Goal: Complete application form

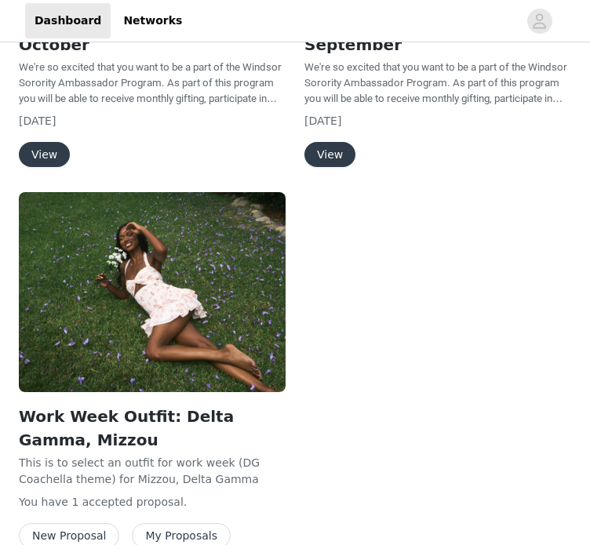
scroll to position [361, 0]
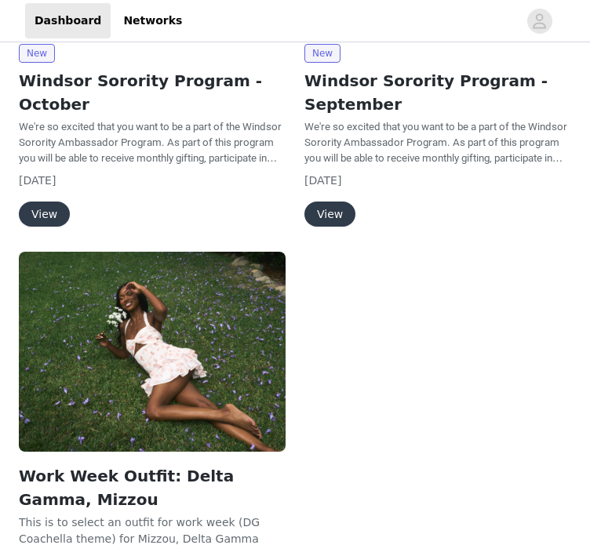
click at [32, 202] on button "View" at bounding box center [44, 214] width 51 height 25
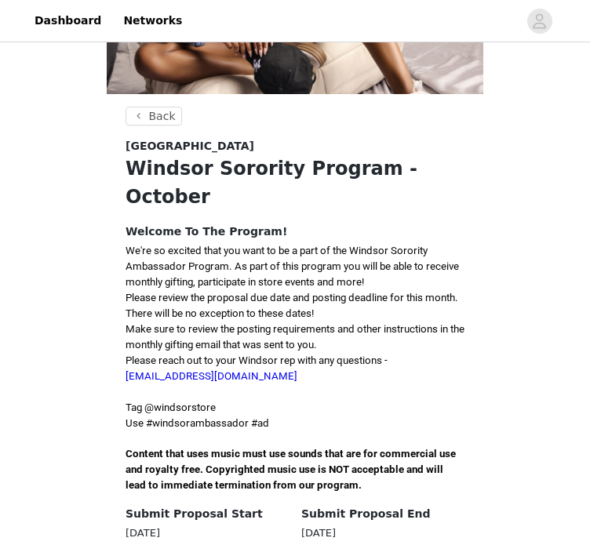
scroll to position [286, 0]
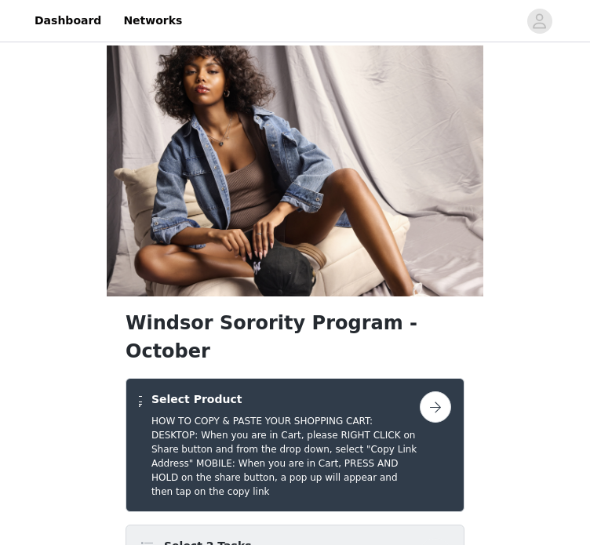
click at [438, 392] on button "button" at bounding box center [435, 407] width 31 height 31
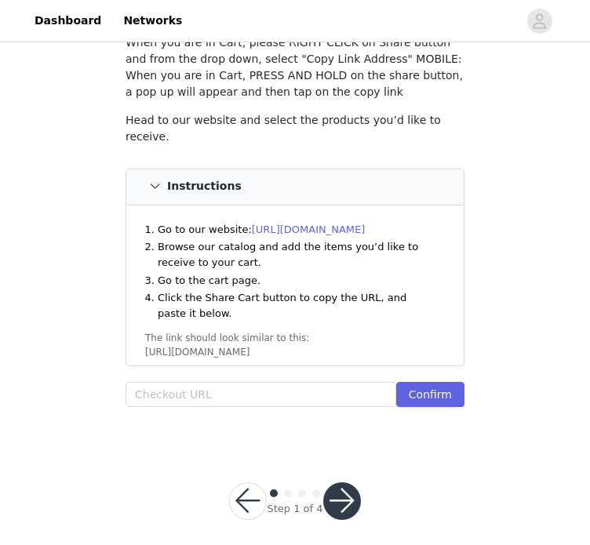
scroll to position [129, 0]
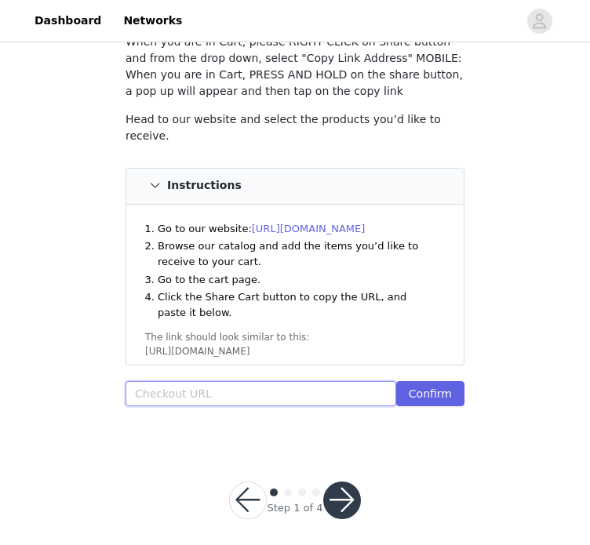
click at [298, 384] on input "text" at bounding box center [261, 393] width 271 height 25
paste input "[URL][DOMAIN_NAME]"
type input "[URL][DOMAIN_NAME]"
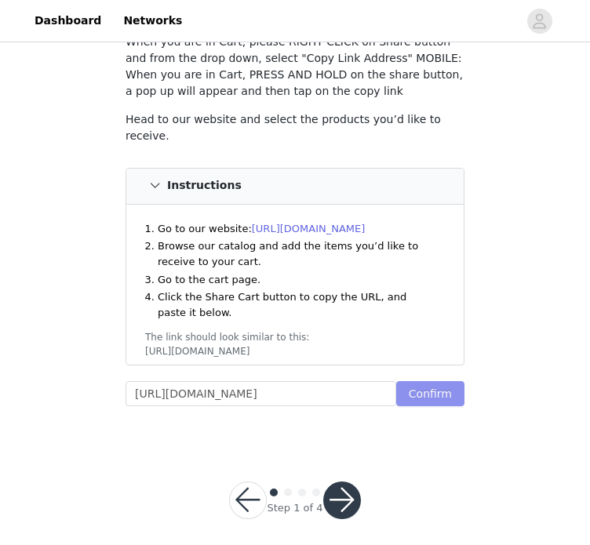
click at [427, 384] on button "Confirm" at bounding box center [430, 393] width 68 height 25
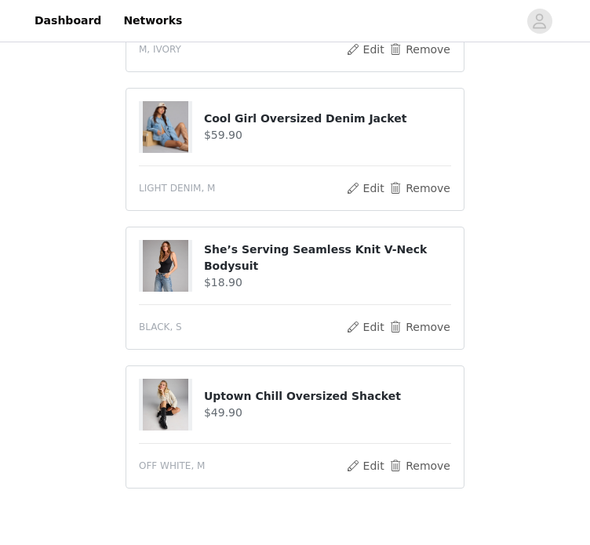
scroll to position [818, 0]
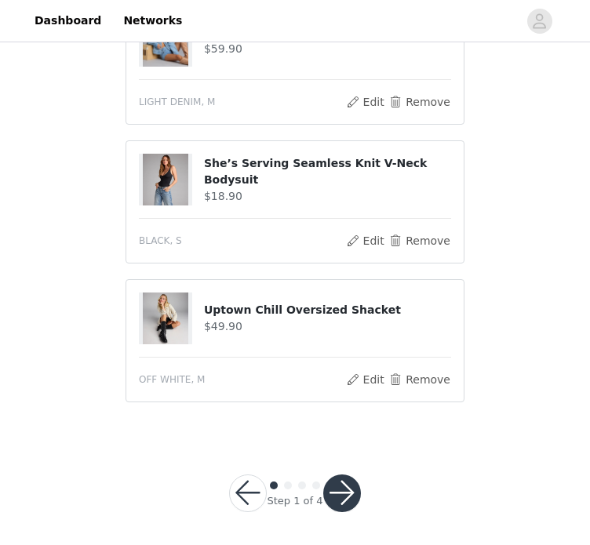
click at [329, 483] on button "button" at bounding box center [342, 494] width 38 height 38
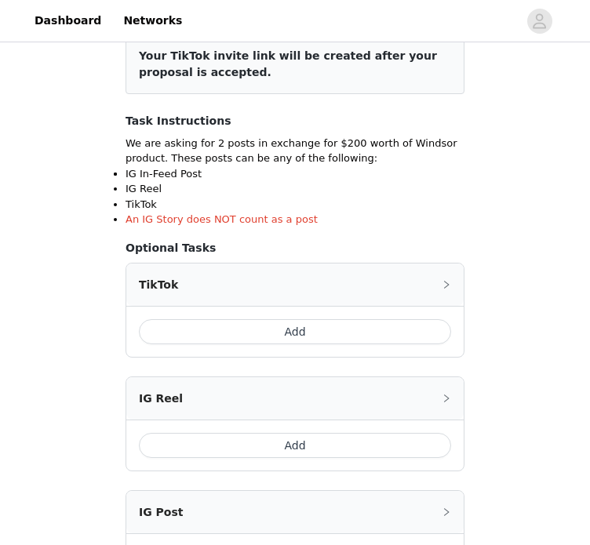
scroll to position [213, 0]
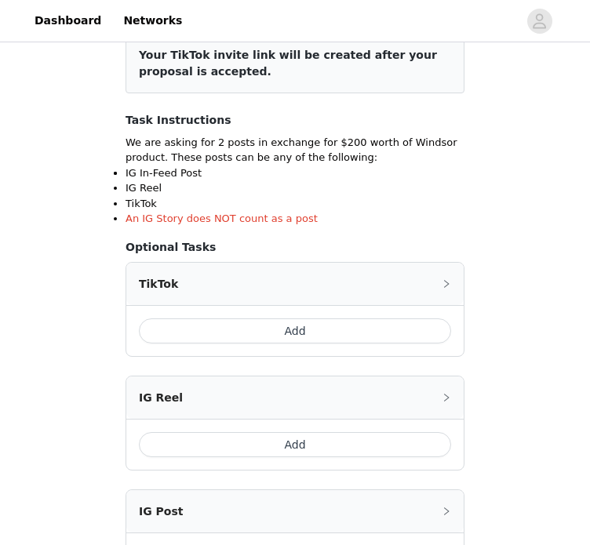
click at [304, 324] on button "Add" at bounding box center [295, 331] width 312 height 25
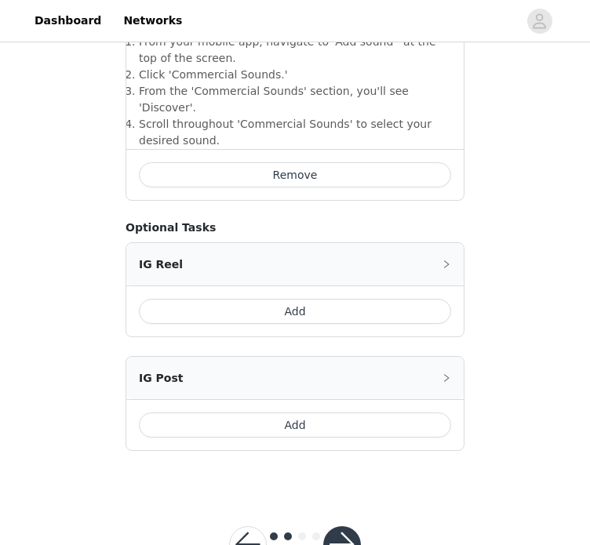
scroll to position [662, 0]
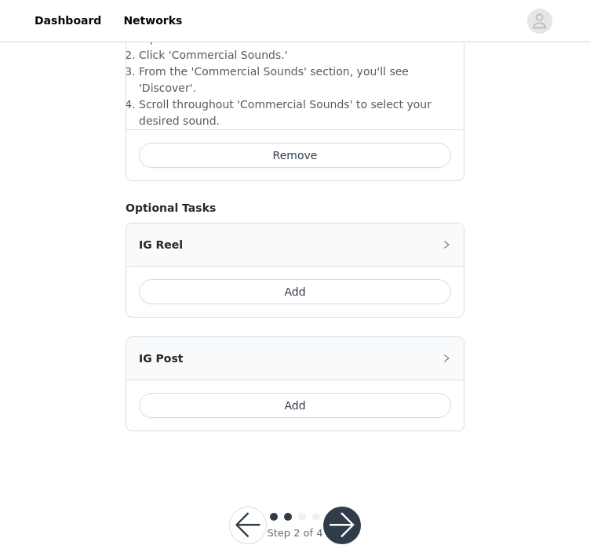
click at [319, 393] on button "Add" at bounding box center [295, 405] width 312 height 25
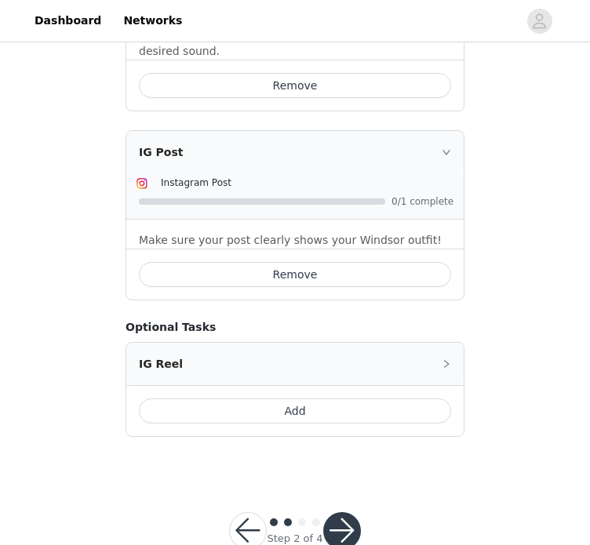
scroll to position [738, 0]
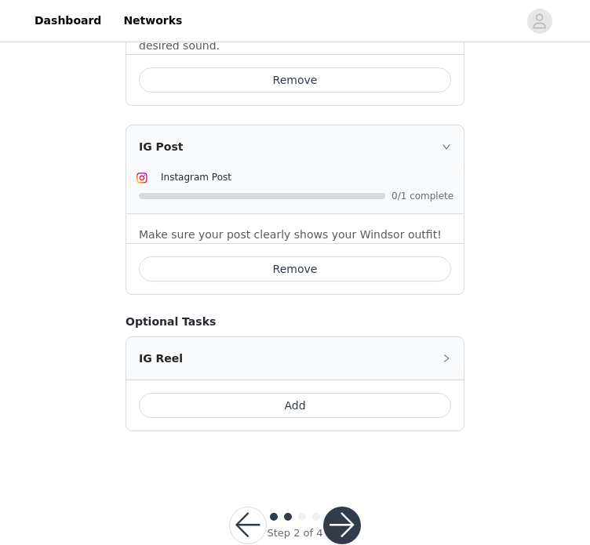
click at [345, 507] on button "button" at bounding box center [342, 526] width 38 height 38
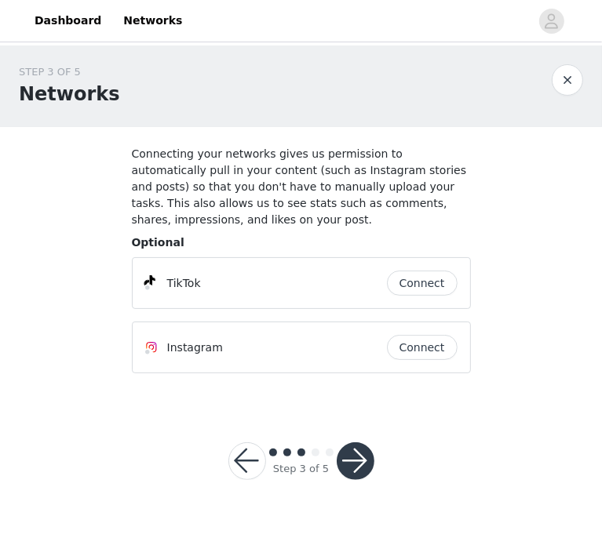
click at [419, 271] on button "Connect" at bounding box center [422, 283] width 71 height 25
click at [438, 335] on button "Connect" at bounding box center [422, 347] width 71 height 25
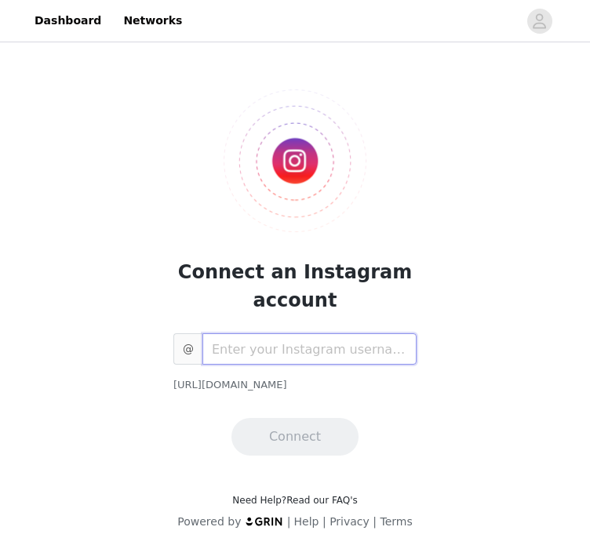
click at [317, 357] on input "text" at bounding box center [309, 348] width 214 height 31
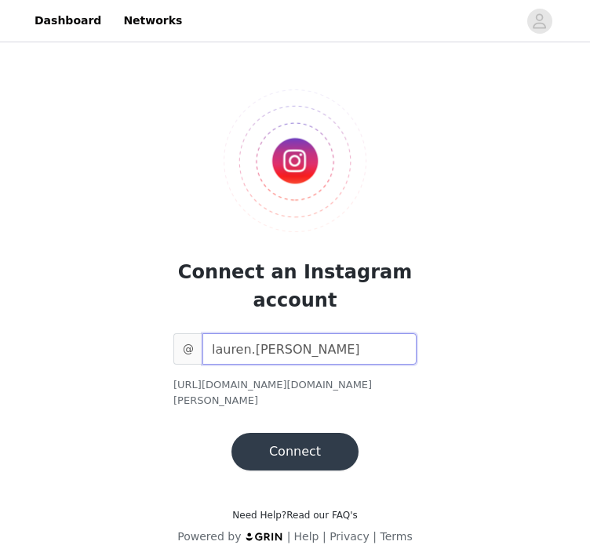
type input "lauren.[PERSON_NAME]"
click at [298, 433] on button "Connect" at bounding box center [294, 452] width 127 height 38
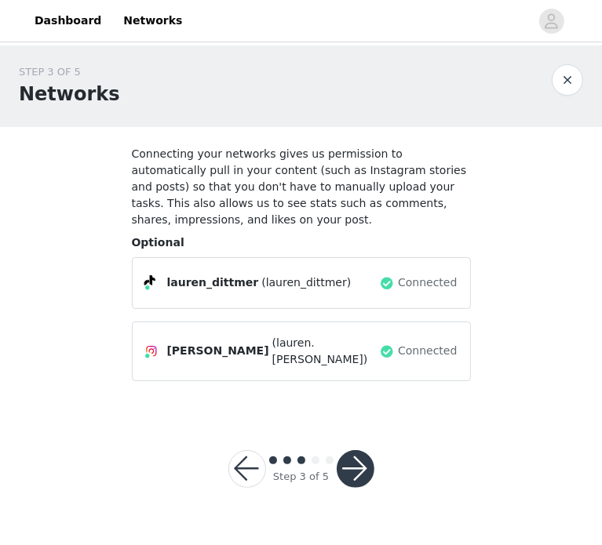
click at [351, 450] on button "button" at bounding box center [356, 469] width 38 height 38
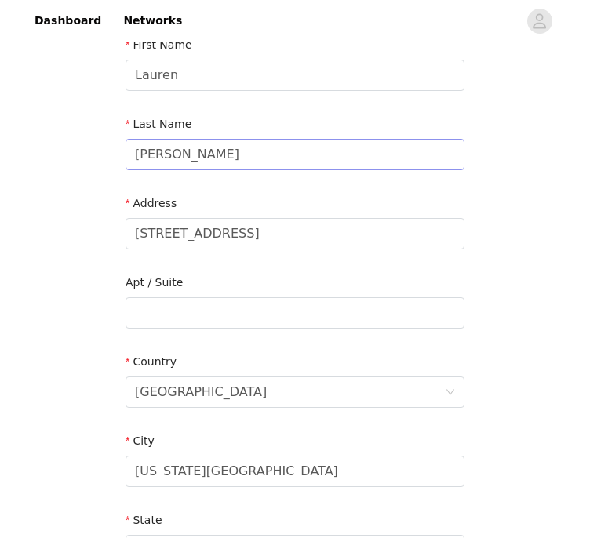
scroll to position [90, 0]
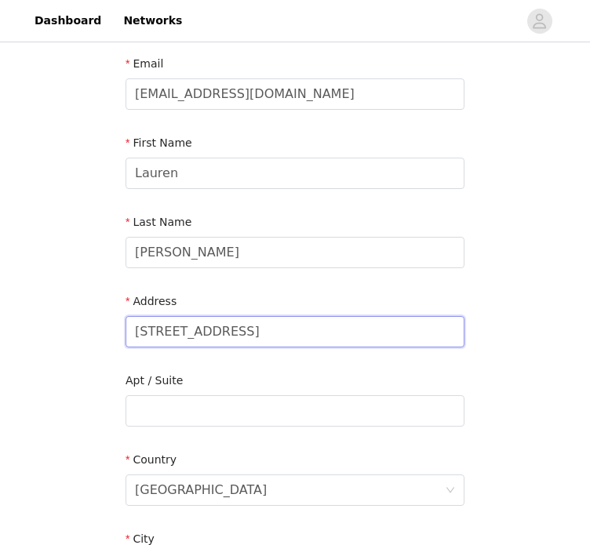
drag, startPoint x: 326, startPoint y: 345, endPoint x: 107, endPoint y: 344, distance: 219.7
click at [107, 344] on section "Email [EMAIL_ADDRESS][DOMAIN_NAME] First Name [PERSON_NAME] Last Name [PERSON_N…" at bounding box center [295, 452] width 377 height 830
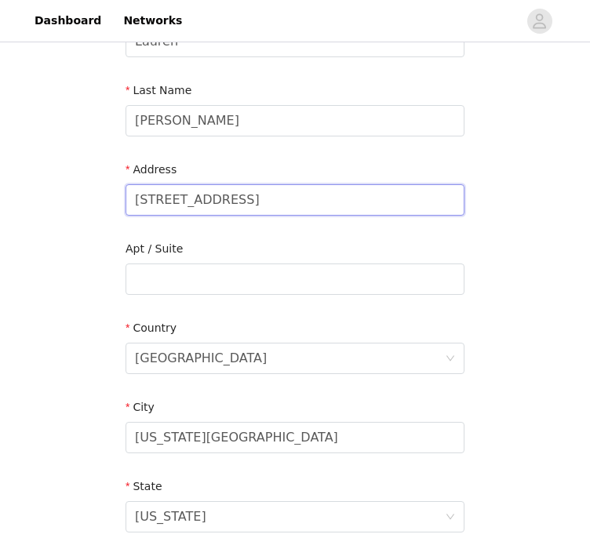
scroll to position [224, 0]
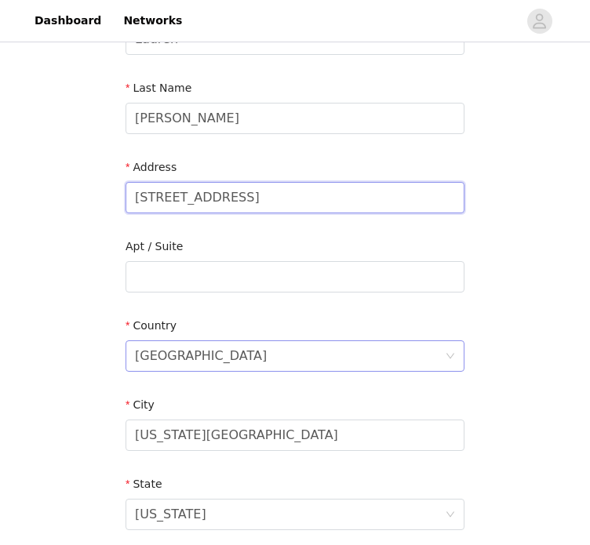
type input "[STREET_ADDRESS]"
click at [214, 351] on div "[GEOGRAPHIC_DATA]" at bounding box center [290, 356] width 310 height 30
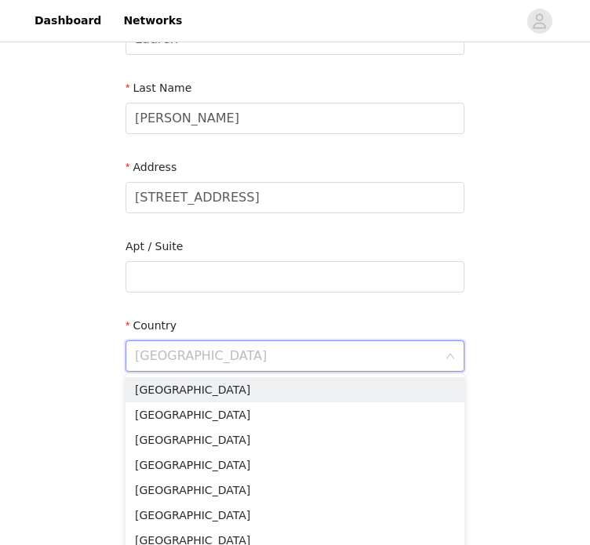
click at [225, 358] on input at bounding box center [290, 356] width 310 height 30
click at [45, 396] on div "STEP 4 OF 5 Shipping Information Email [EMAIL_ADDRESS][DOMAIN_NAME] First Name …" at bounding box center [295, 277] width 590 height 912
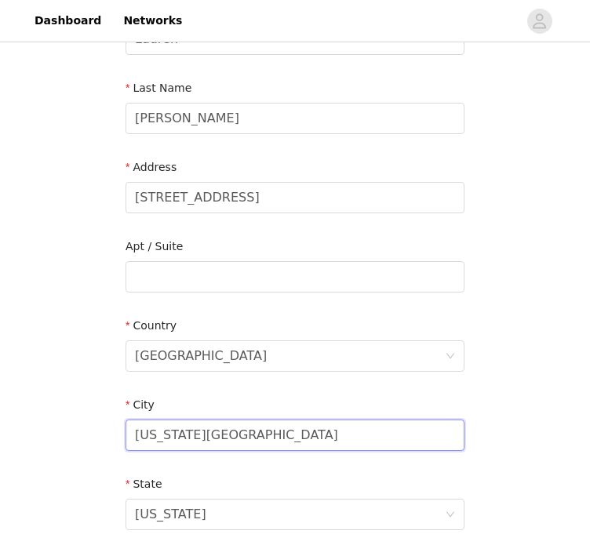
click at [271, 432] on input "[US_STATE][GEOGRAPHIC_DATA]" at bounding box center [295, 435] width 339 height 31
drag, startPoint x: 271, startPoint y: 432, endPoint x: 40, endPoint y: 412, distance: 231.5
click at [40, 412] on div "STEP 4 OF 5 Shipping Information Email [EMAIL_ADDRESS][DOMAIN_NAME] First Name …" at bounding box center [295, 277] width 590 height 912
type input "Columbia"
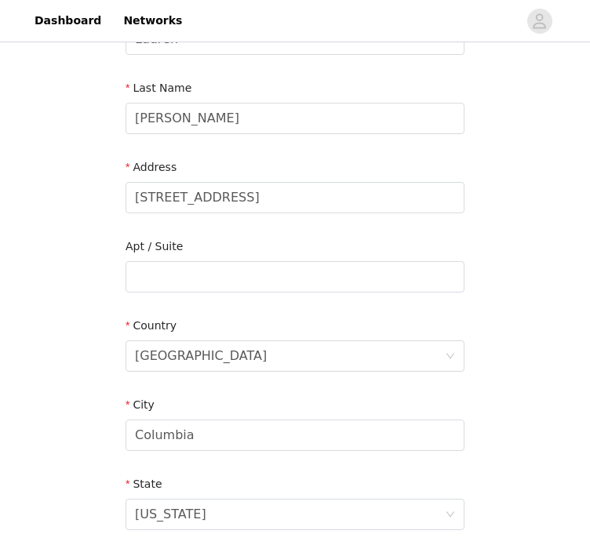
click at [40, 412] on div "STEP 4 OF 5 Shipping Information Email [EMAIL_ADDRESS][DOMAIN_NAME] First Name …" at bounding box center [295, 277] width 590 height 912
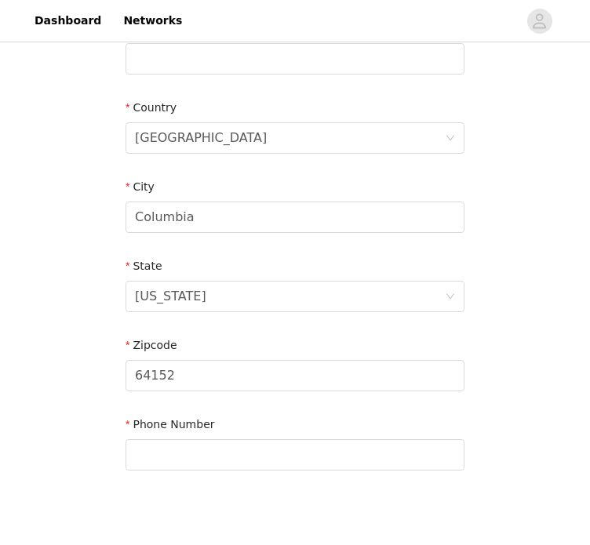
scroll to position [446, 0]
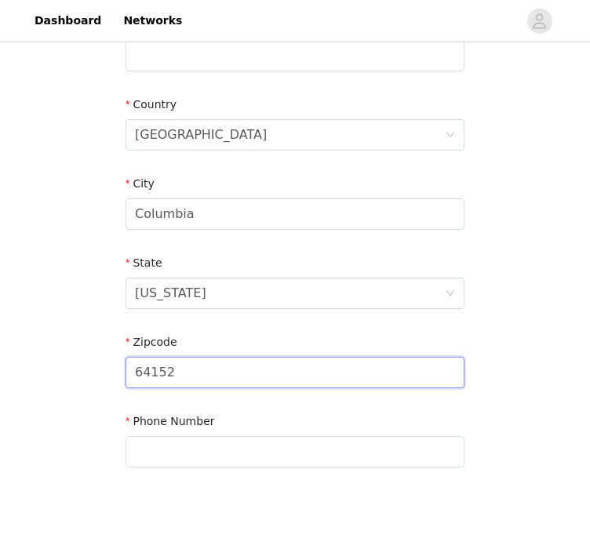
click at [182, 380] on input "64152" at bounding box center [295, 372] width 339 height 31
type input "65201"
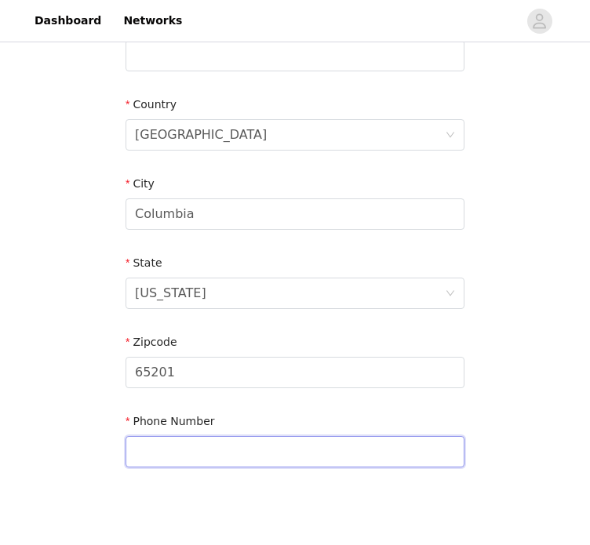
click at [165, 446] on input "text" at bounding box center [295, 451] width 339 height 31
type input "8168859454"
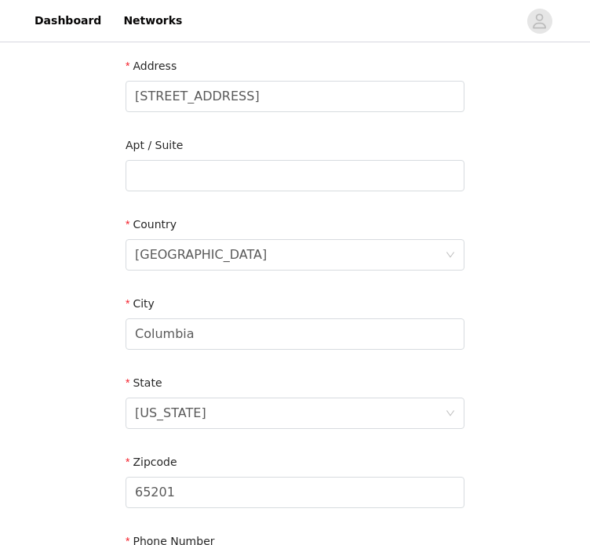
scroll to position [524, 0]
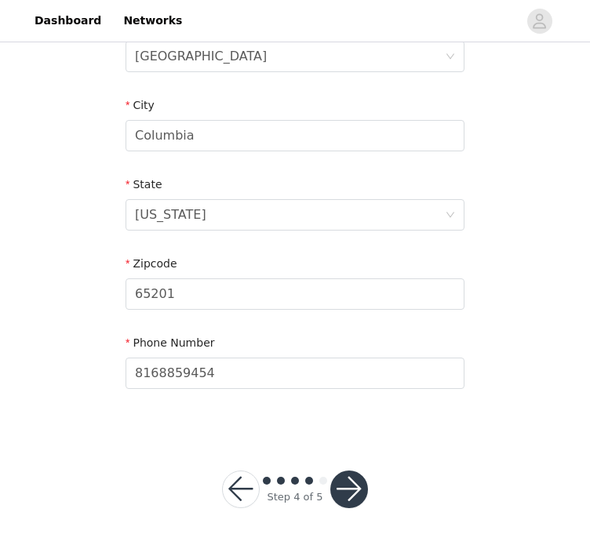
click at [358, 486] on button "button" at bounding box center [349, 490] width 38 height 38
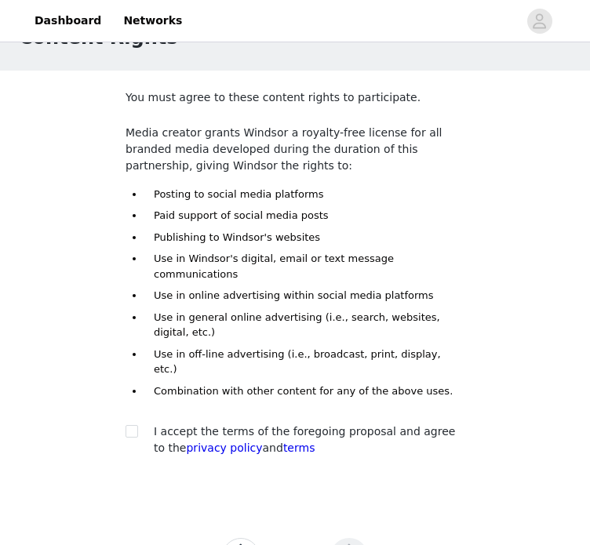
scroll to position [78, 0]
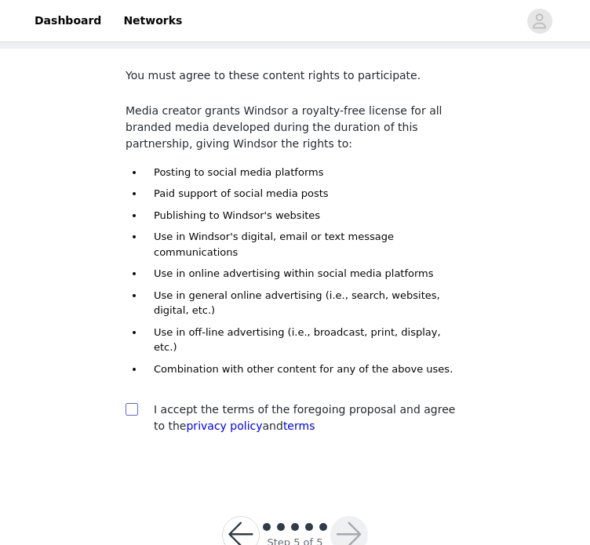
click at [127, 403] on input "checkbox" at bounding box center [131, 408] width 11 height 11
checkbox input "true"
click at [356, 516] on button "button" at bounding box center [349, 535] width 38 height 38
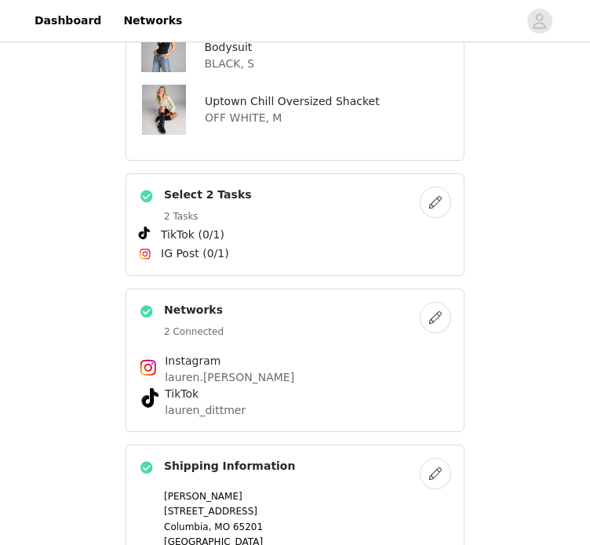
scroll to position [775, 0]
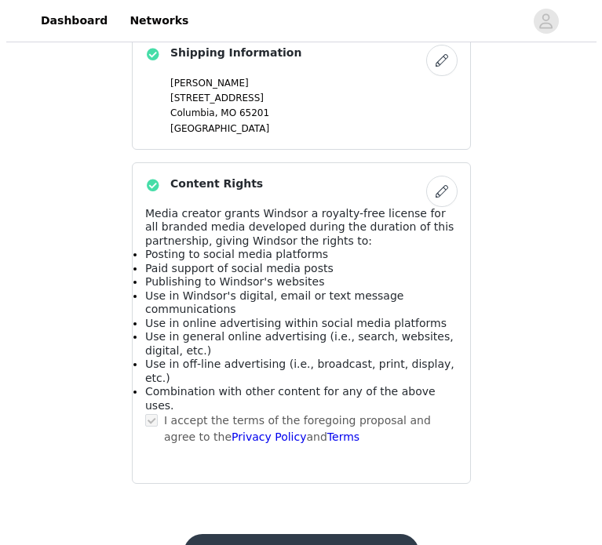
scroll to position [0, 0]
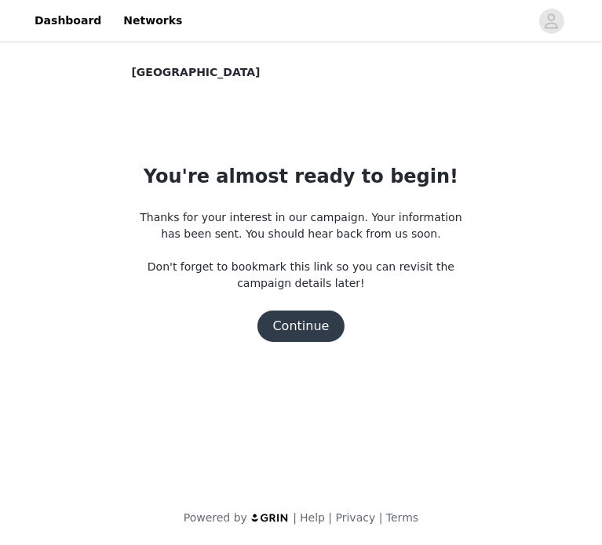
click at [304, 330] on button "Continue" at bounding box center [301, 326] width 88 height 31
